Goal: Task Accomplishment & Management: Manage account settings

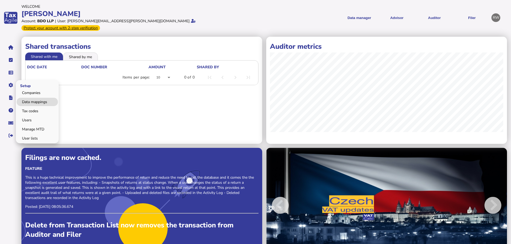
click at [25, 98] on link "Data mappings" at bounding box center [37, 102] width 41 height 8
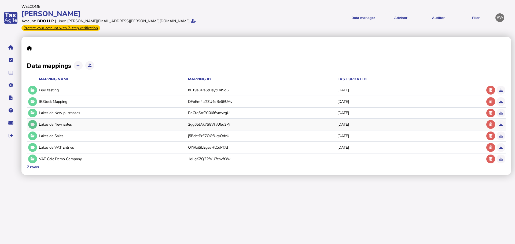
click at [33, 120] on button at bounding box center [32, 124] width 9 height 9
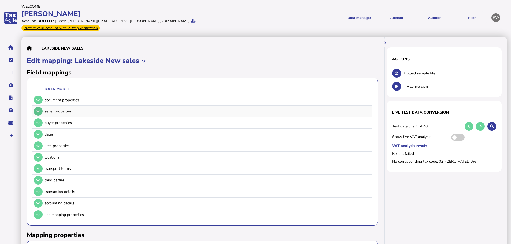
click at [39, 110] on icon at bounding box center [37, 111] width 3 height 3
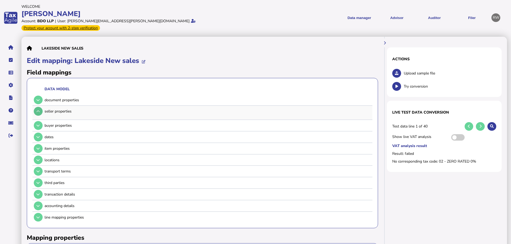
click at [38, 110] on icon at bounding box center [37, 111] width 3 height 3
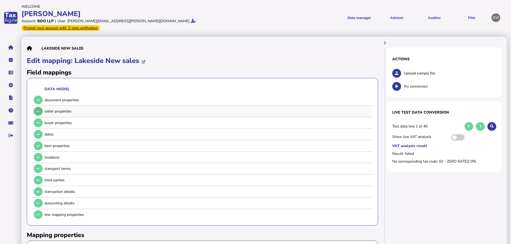
click at [38, 110] on icon at bounding box center [37, 111] width 3 height 3
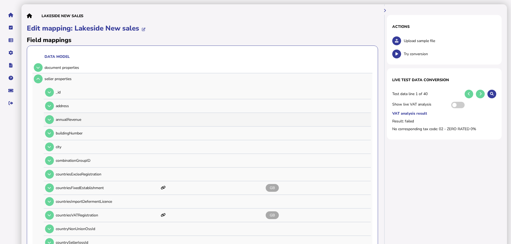
scroll to position [27, 0]
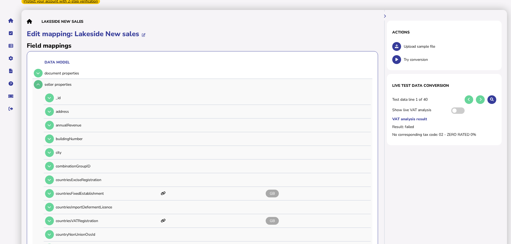
click at [39, 83] on icon at bounding box center [37, 84] width 3 height 3
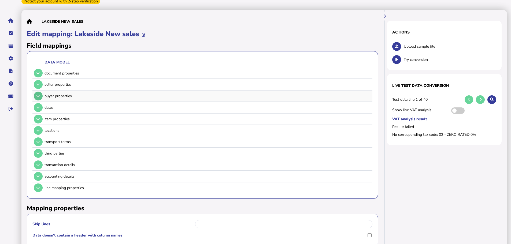
click at [40, 94] on icon at bounding box center [37, 95] width 3 height 3
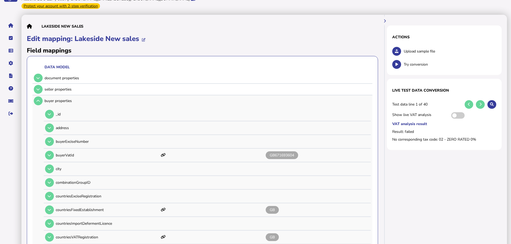
scroll to position [0, 0]
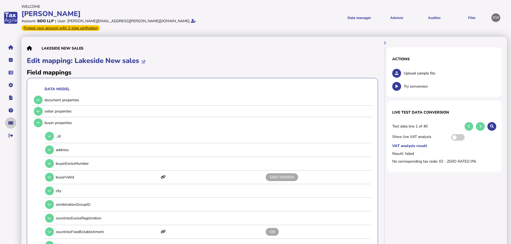
click at [13, 123] on icon "navigate application pages" at bounding box center [10, 123] width 5 height 0
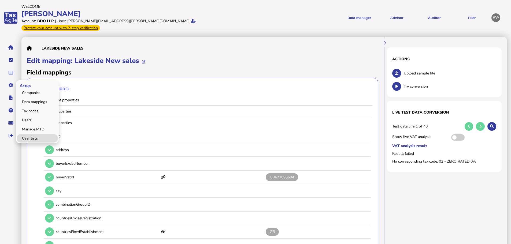
click at [40, 134] on link "User lists" at bounding box center [37, 138] width 41 height 8
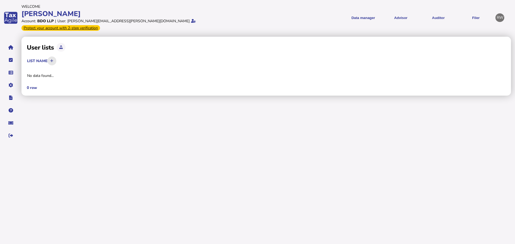
click at [55, 57] on button at bounding box center [51, 61] width 9 height 9
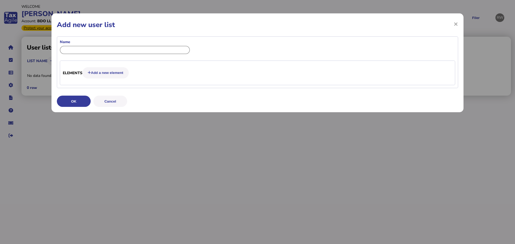
click at [97, 51] on input "input" at bounding box center [125, 50] width 130 height 8
click at [100, 73] on button "Add a new element" at bounding box center [105, 72] width 46 height 11
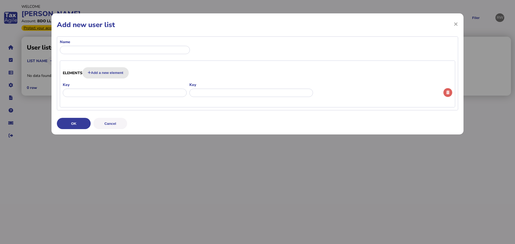
click at [98, 72] on button "Add a new element" at bounding box center [105, 72] width 46 height 11
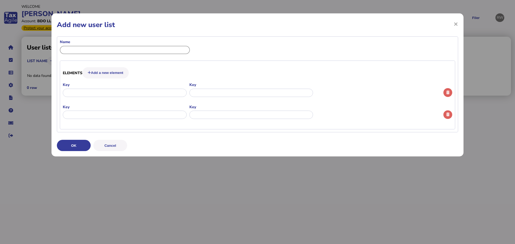
click at [107, 51] on input "input" at bounding box center [125, 50] width 130 height 8
click at [450, 114] on button "button" at bounding box center [447, 114] width 9 height 9
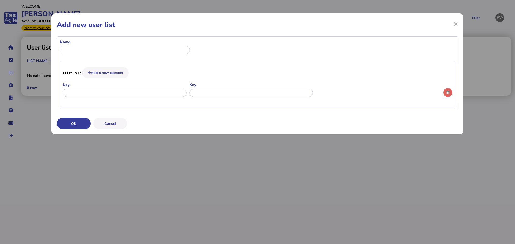
click at [449, 99] on div at bounding box center [447, 91] width 9 height 18
click at [449, 94] on icon "button" at bounding box center [447, 92] width 3 height 3
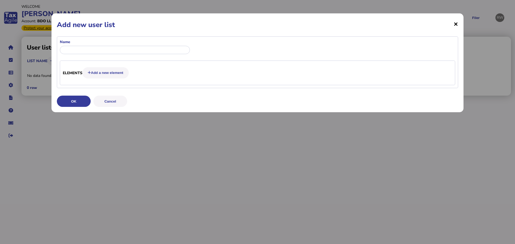
click at [0, 0] on span "×" at bounding box center [0, 0] width 0 height 0
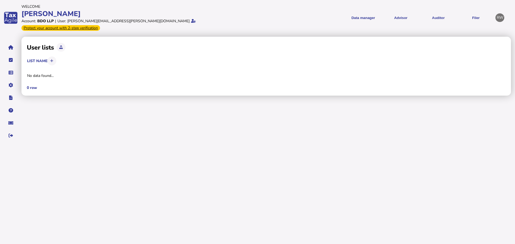
click at [66, 44] on div "User lists" at bounding box center [266, 47] width 478 height 11
click at [62, 46] on icon at bounding box center [60, 47] width 3 height 3
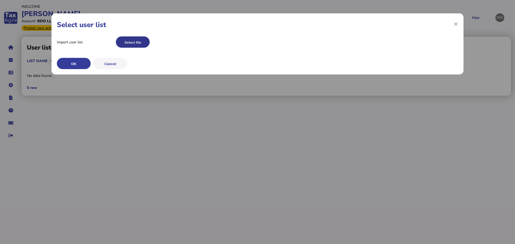
click at [134, 42] on button "Select file" at bounding box center [133, 41] width 34 height 11
click at [82, 62] on button "OK" at bounding box center [74, 63] width 34 height 11
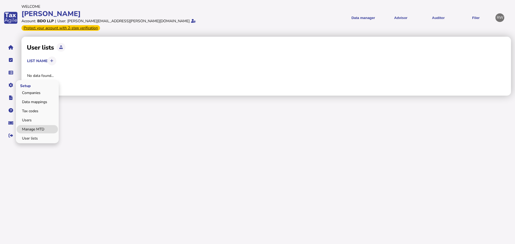
click at [34, 125] on link "Manage MTD" at bounding box center [37, 129] width 41 height 8
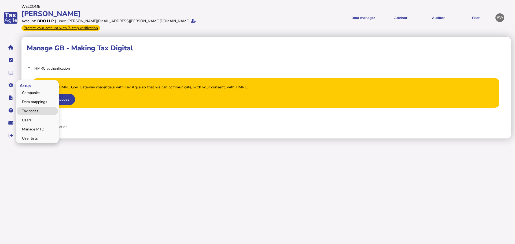
click at [35, 107] on link "Tax codes" at bounding box center [37, 111] width 41 height 8
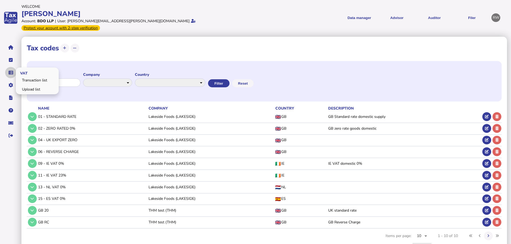
click at [13, 67] on button "navigate application pages" at bounding box center [10, 72] width 11 height 11
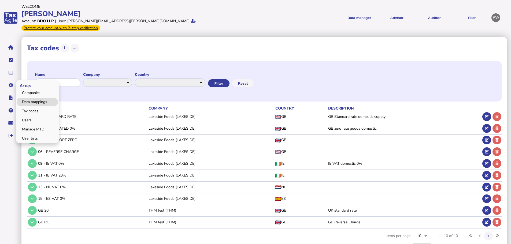
click at [25, 98] on link "Data mappings" at bounding box center [37, 102] width 41 height 8
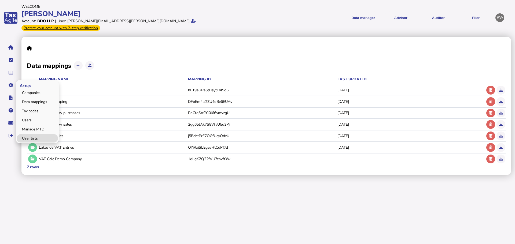
click at [36, 134] on link "User lists" at bounding box center [37, 138] width 41 height 8
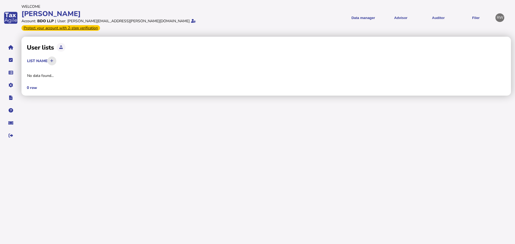
click at [51, 59] on icon at bounding box center [51, 60] width 3 height 3
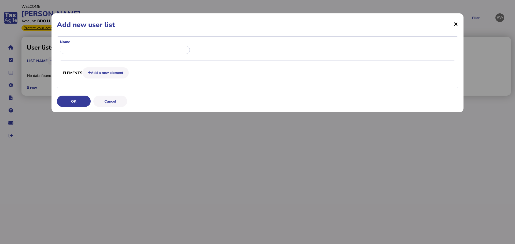
click at [0, 0] on span "×" at bounding box center [0, 0] width 0 height 0
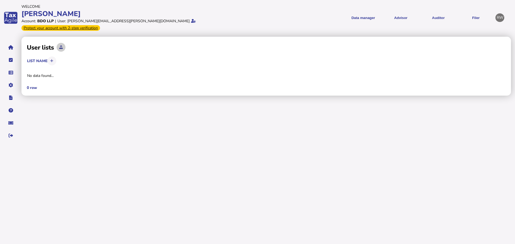
click at [61, 43] on button at bounding box center [61, 47] width 9 height 9
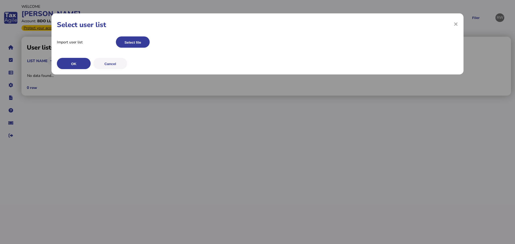
click at [458, 23] on div "× Select user list Import user list Select file OK Cancel" at bounding box center [257, 43] width 412 height 61
click at [455, 25] on span "×" at bounding box center [455, 24] width 5 height 10
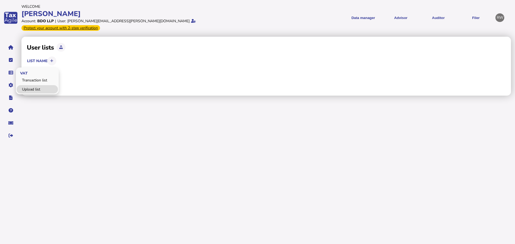
click at [24, 85] on link "Upload list" at bounding box center [37, 89] width 41 height 8
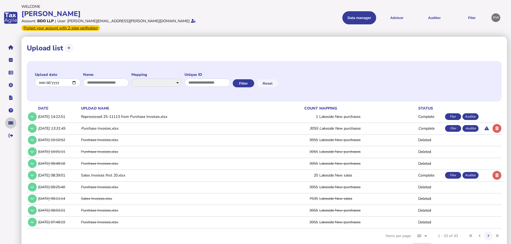
click at [11, 117] on button "navigate application pages" at bounding box center [10, 122] width 11 height 11
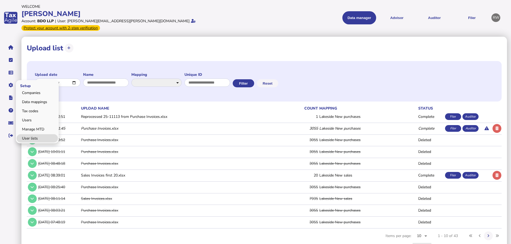
click at [37, 135] on link "User lists" at bounding box center [37, 138] width 41 height 8
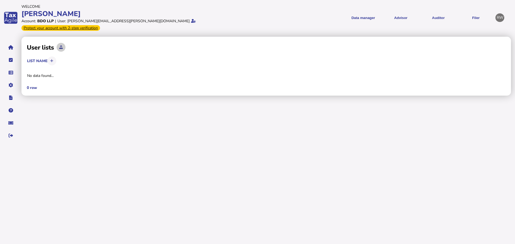
click at [62, 46] on icon at bounding box center [60, 47] width 3 height 3
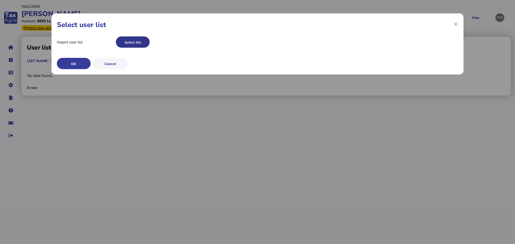
click at [129, 45] on button "Select file" at bounding box center [133, 41] width 34 height 11
click at [455, 26] on span "×" at bounding box center [455, 24] width 5 height 10
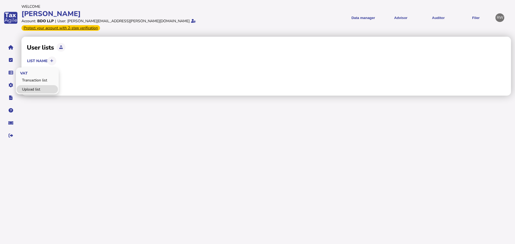
click at [21, 85] on link "Upload list" at bounding box center [37, 89] width 41 height 8
